Goal: Information Seeking & Learning: Find specific fact

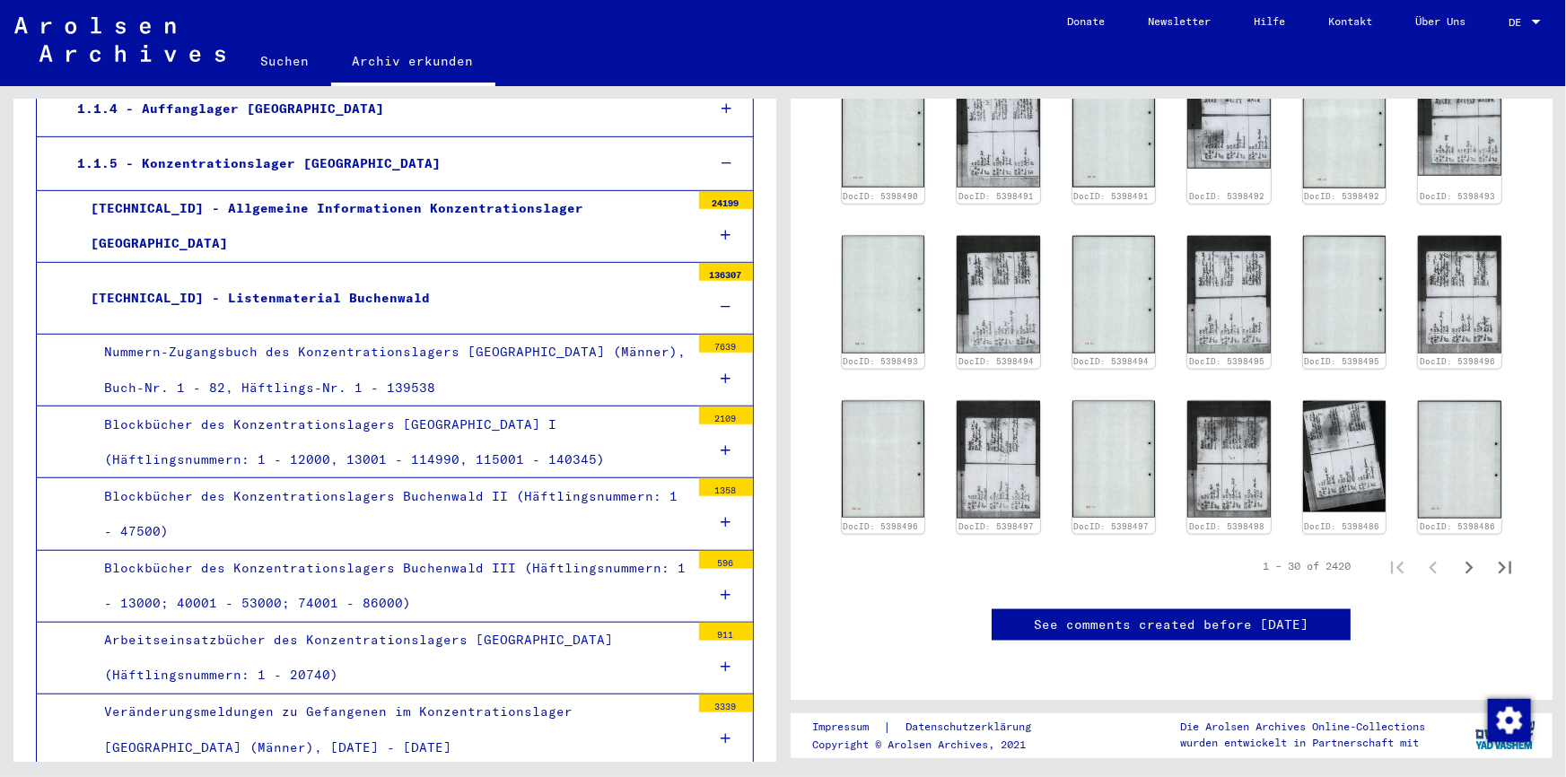
scroll to position [1642, 0]
click at [244, 295] on div "[TECHNICAL_ID] - Listenmaterial Buchenwald" at bounding box center [383, 298] width 613 height 35
click at [270, 346] on div "Nummern-Zugangsbuch des Konzentrationslagers [GEOGRAPHIC_DATA] (Männer), Buch-N…" at bounding box center [391, 370] width 600 height 70
click at [248, 385] on div "Nummern-Zugangsbuch des Konzentrationslagers [GEOGRAPHIC_DATA] (Männer), Buch-N…" at bounding box center [391, 370] width 600 height 70
click at [706, 341] on div "7639" at bounding box center [726, 344] width 54 height 18
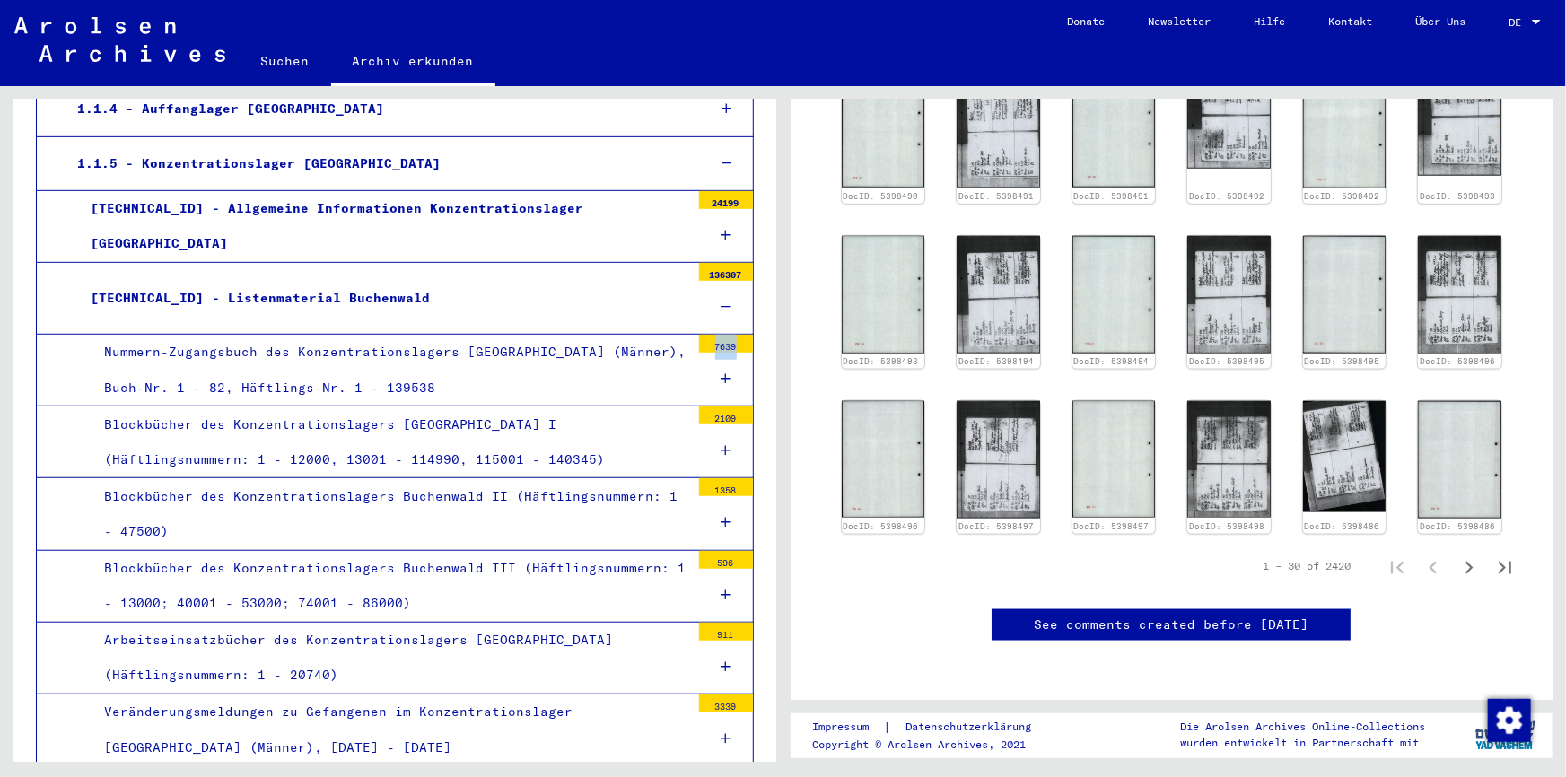
click at [706, 341] on div "7639" at bounding box center [726, 344] width 54 height 18
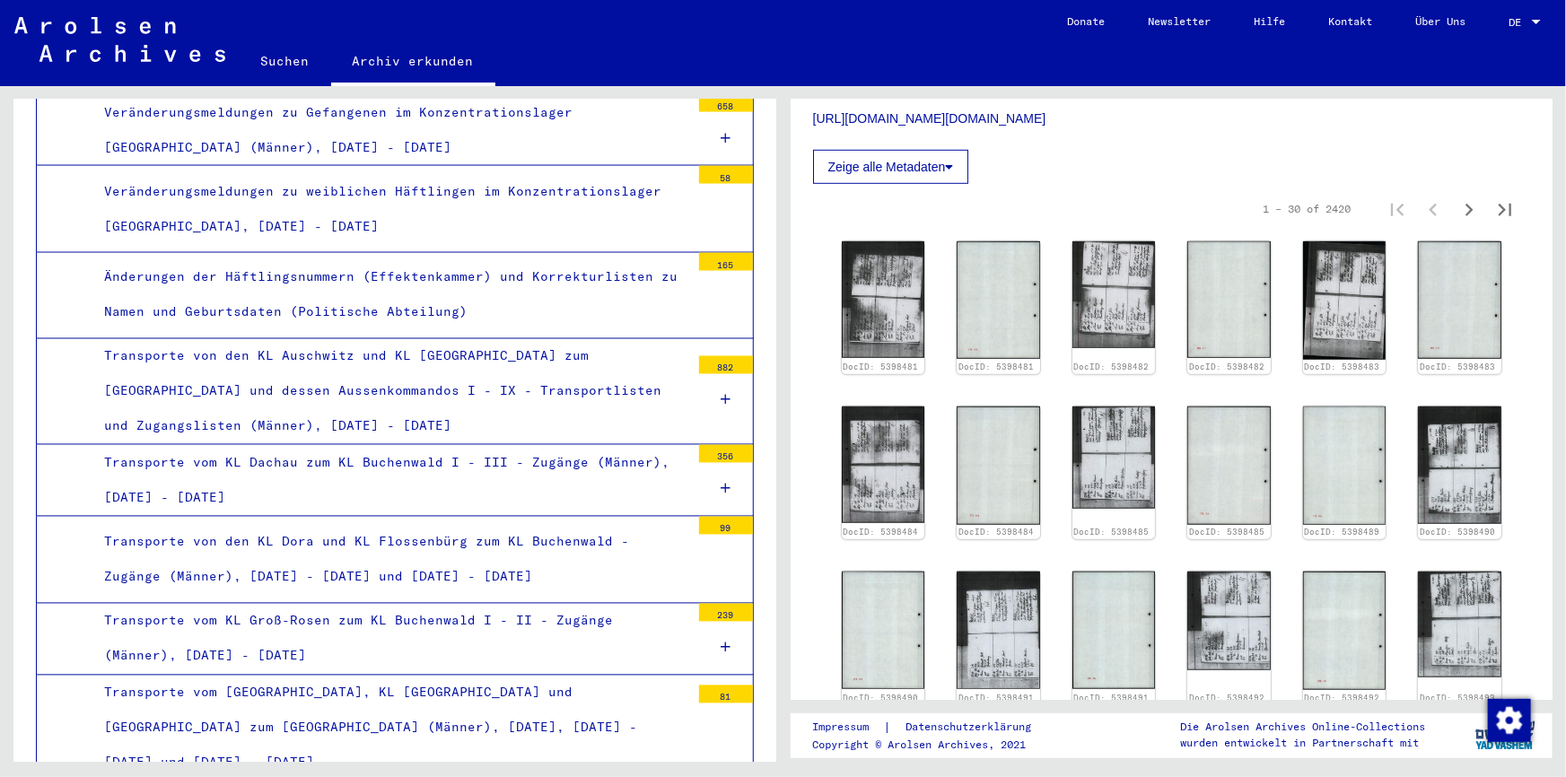
scroll to position [499, 0]
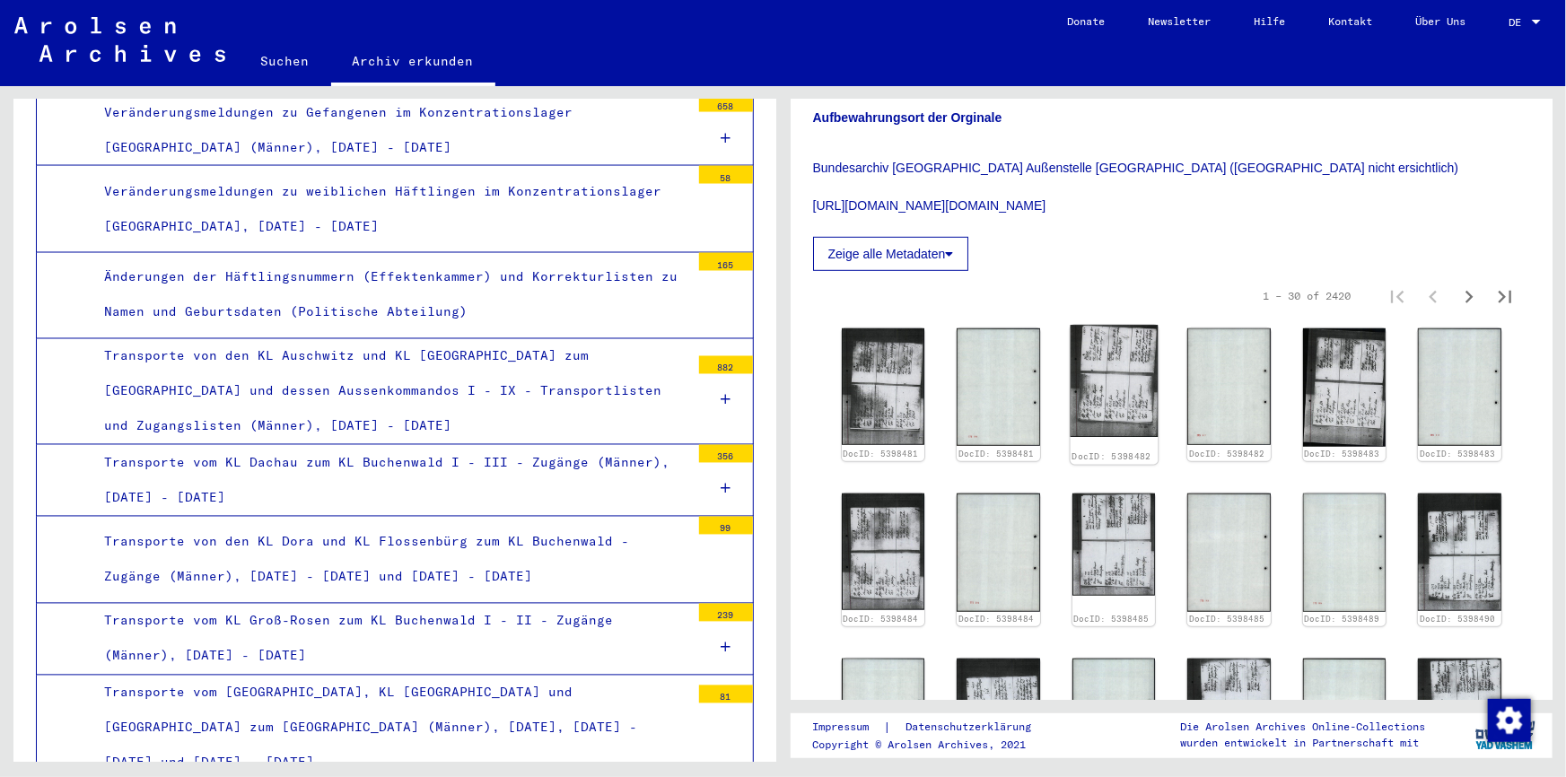
click at [1127, 408] on img at bounding box center [1113, 381] width 87 height 112
click at [857, 391] on img at bounding box center [882, 386] width 87 height 123
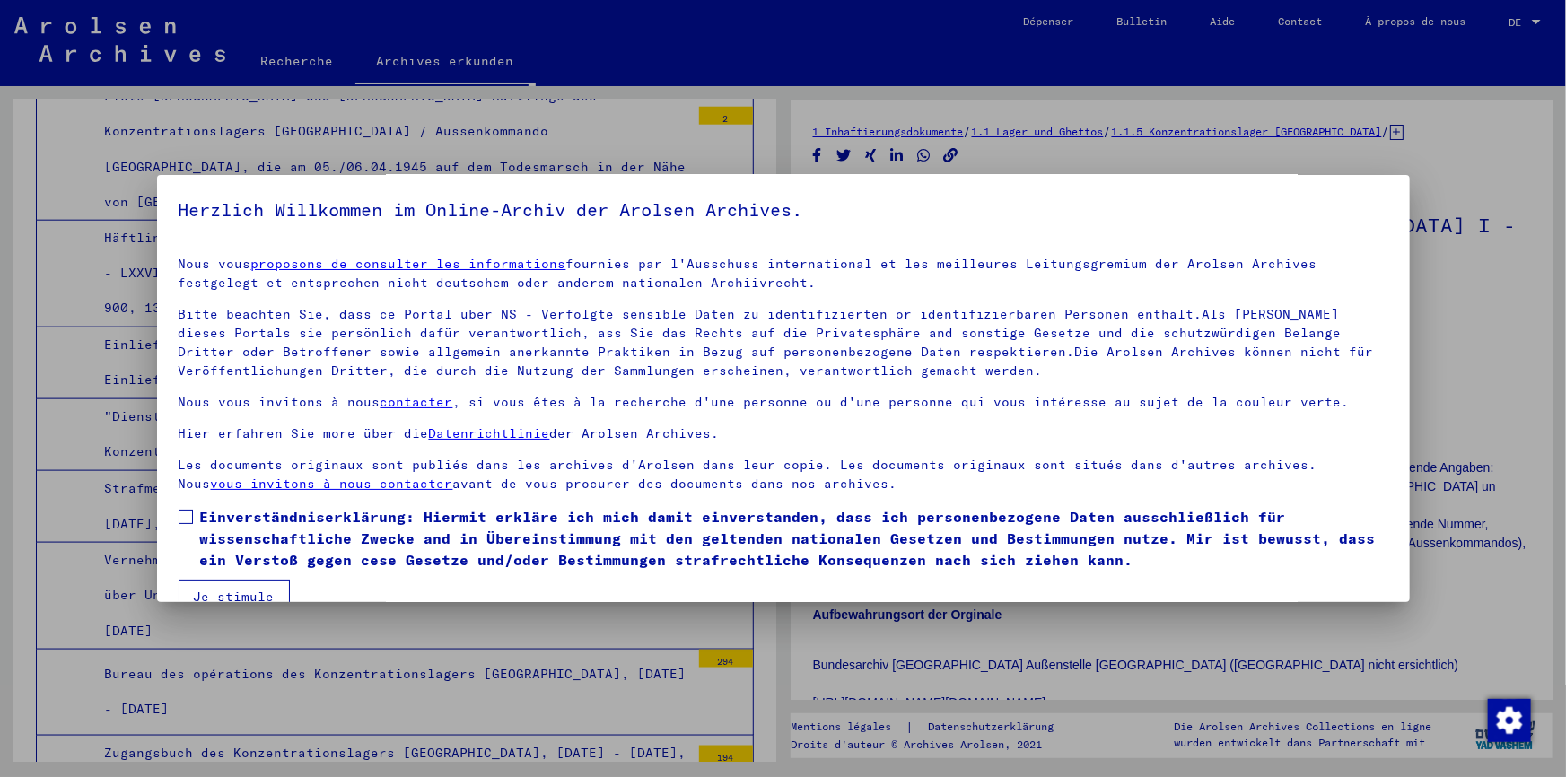
scroll to position [0, 0]
